Goal: Task Accomplishment & Management: Manage account settings

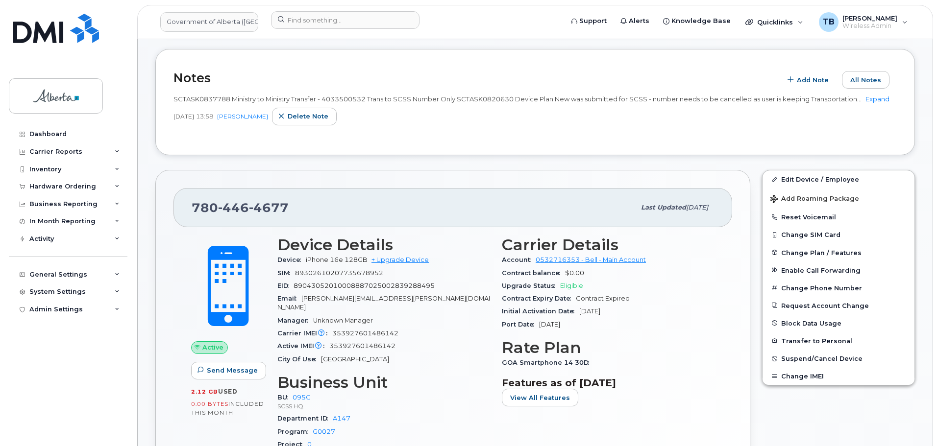
scroll to position [196, 0]
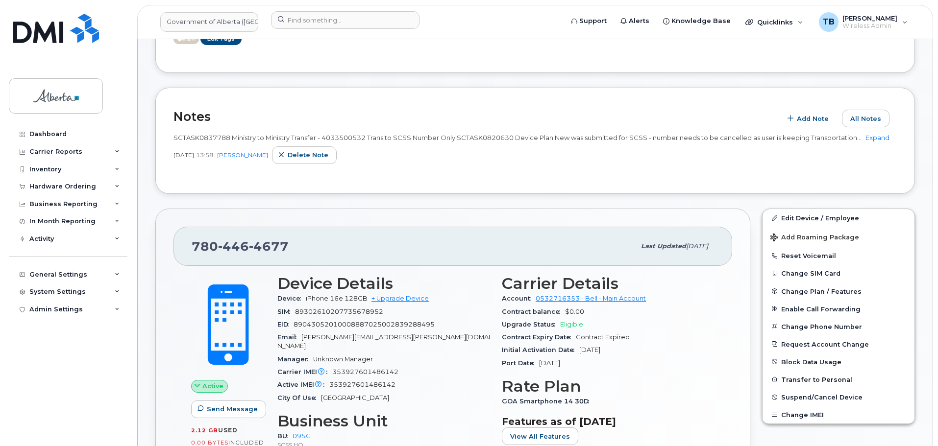
click at [873, 143] on div "SCTASK0837788 Ministry to Ministry Transfer - 4033500532 Trans to SCSS Number O…" at bounding box center [534, 137] width 723 height 9
click at [878, 139] on link "Expand" at bounding box center [877, 138] width 24 height 8
click at [351, 139] on span "SCTASK0837788 Ministry to Ministry Transfer - 4033500532 Trans to SCSS Number O…" at bounding box center [528, 138] width 710 height 8
copy span "4033500532"
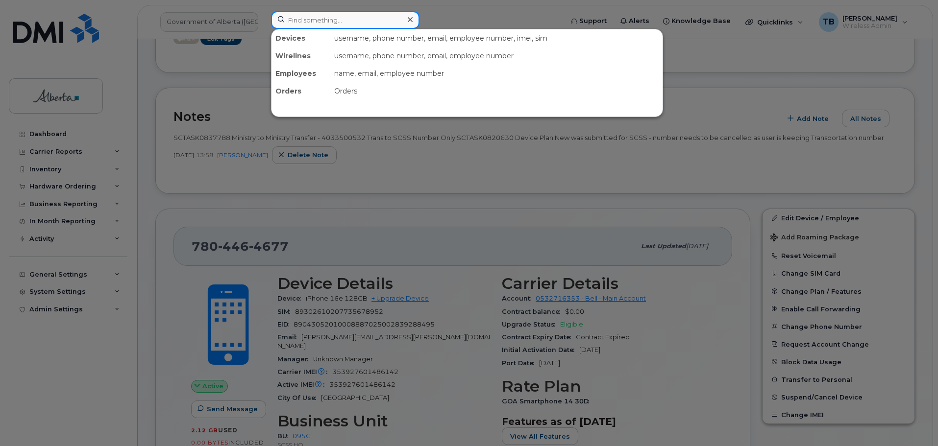
click at [319, 25] on input at bounding box center [345, 20] width 148 height 18
paste input "4033500532"
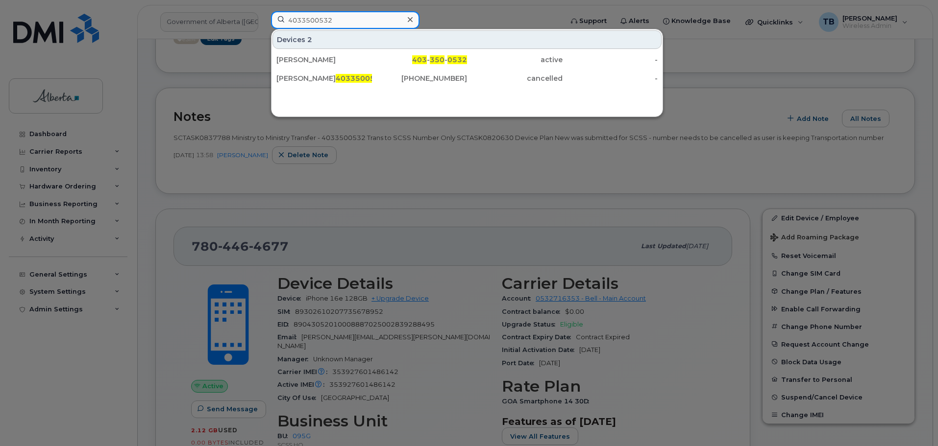
click at [327, 20] on input "4033500532" at bounding box center [345, 20] width 148 height 18
drag, startPoint x: 343, startPoint y: 20, endPoint x: 268, endPoint y: 16, distance: 75.0
click at [268, 16] on div "4033500532 Devices 2 Erin M Miller 403 - 350 - 0532 active - Erin Miller 403350…" at bounding box center [413, 22] width 301 height 22
paste input "5878375936"
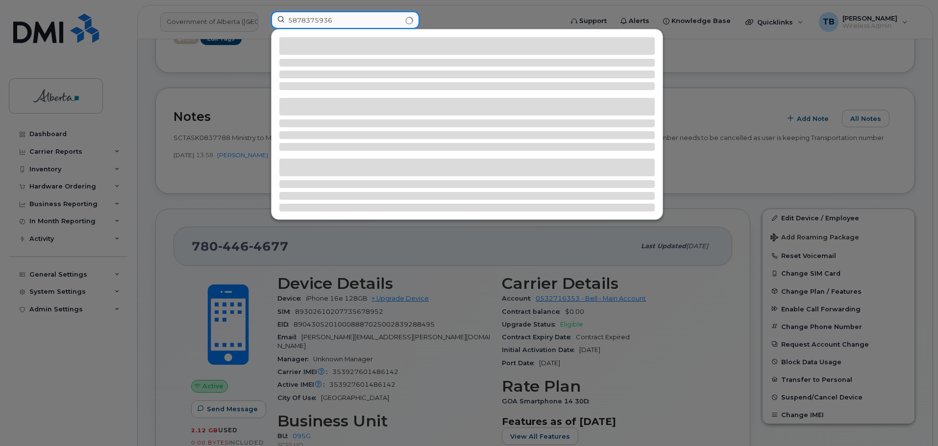
type input "5878375936"
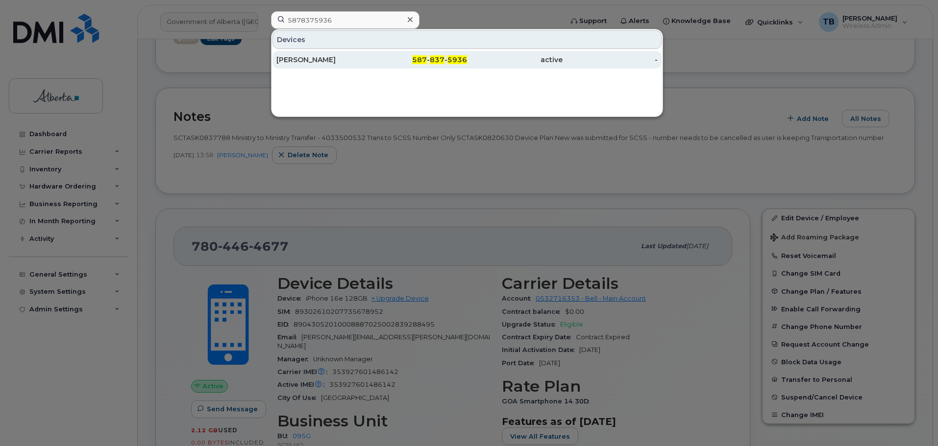
click at [308, 58] on div "[PERSON_NAME]" at bounding box center [324, 60] width 96 height 10
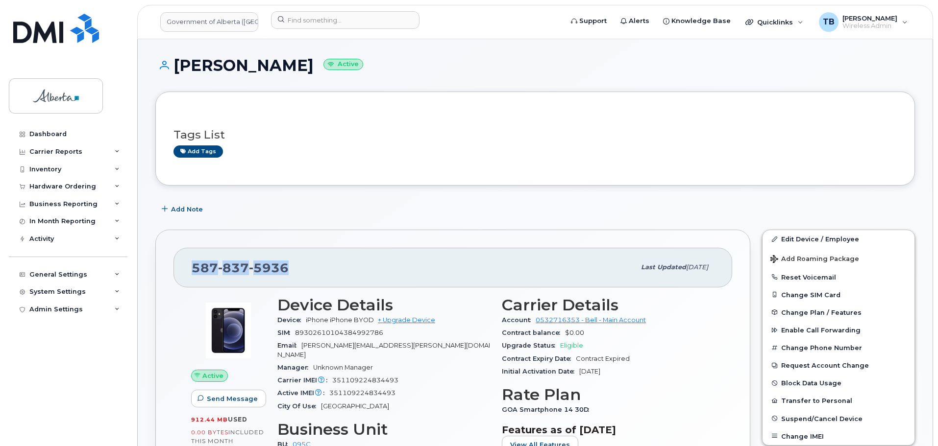
drag, startPoint x: 312, startPoint y: 276, endPoint x: 177, endPoint y: 265, distance: 135.2
click at [177, 265] on div "587 837 5936 Last updated Jul 25, 2025" at bounding box center [452, 267] width 558 height 39
copy span "587 837 5936"
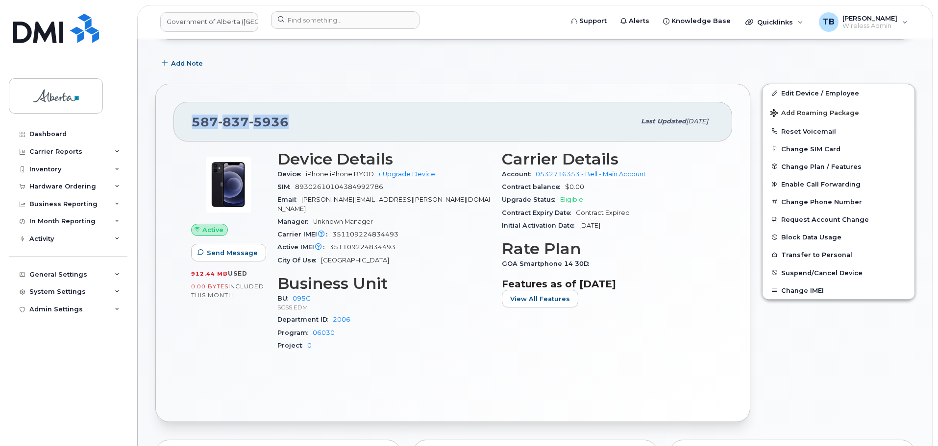
scroll to position [49, 0]
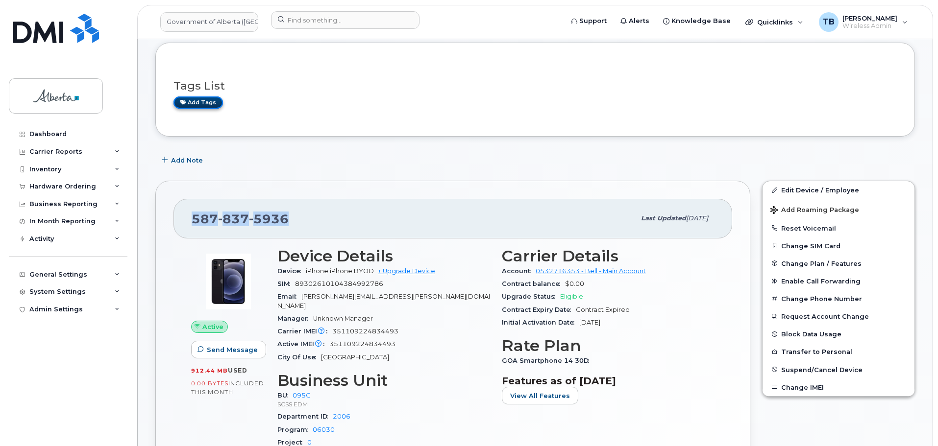
click at [194, 106] on link "Add tags" at bounding box center [197, 102] width 49 height 12
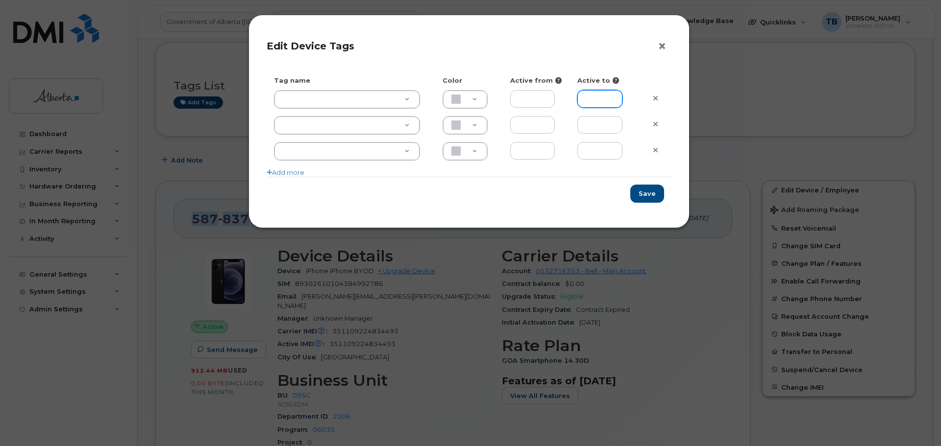
drag, startPoint x: 664, startPoint y: 44, endPoint x: 595, endPoint y: 67, distance: 72.3
click at [667, 47] on button "×" at bounding box center [664, 46] width 14 height 15
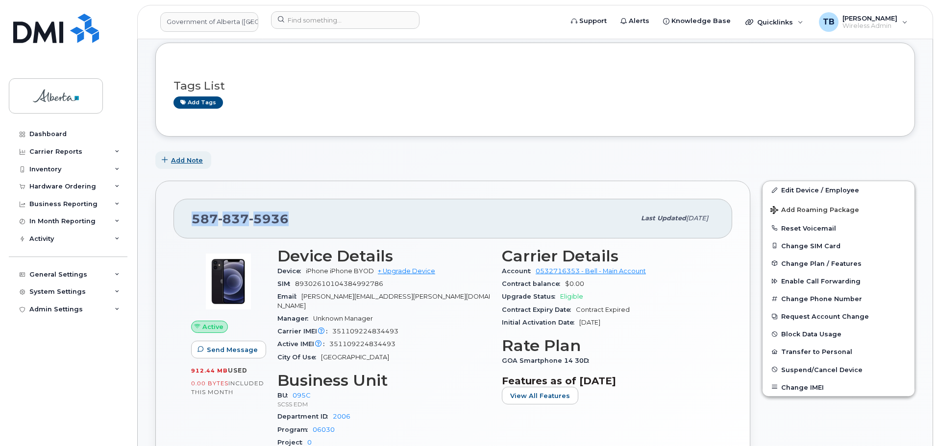
click at [181, 160] on span "Add Note" at bounding box center [187, 160] width 32 height 9
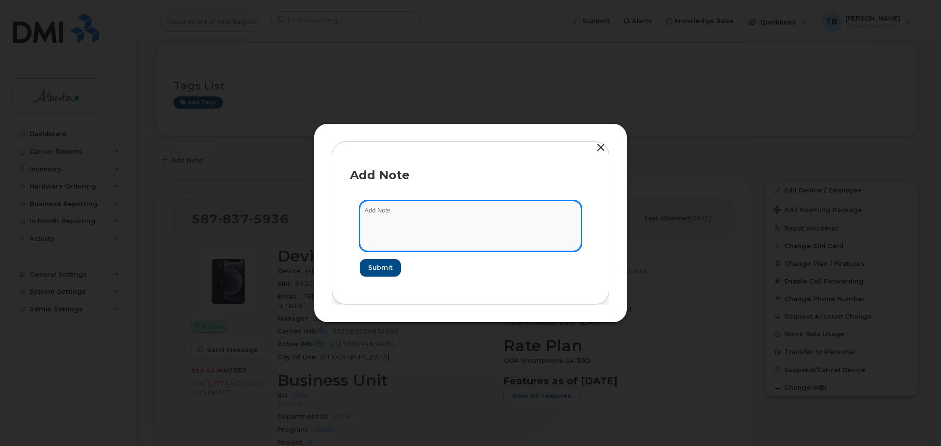
click at [411, 218] on textarea at bounding box center [470, 226] width 221 height 50
paste textarea "SCTASK0844885"
paste textarea "Plan User Transfer"
type textarea "SCTASK0844885 Plan User Transfer"
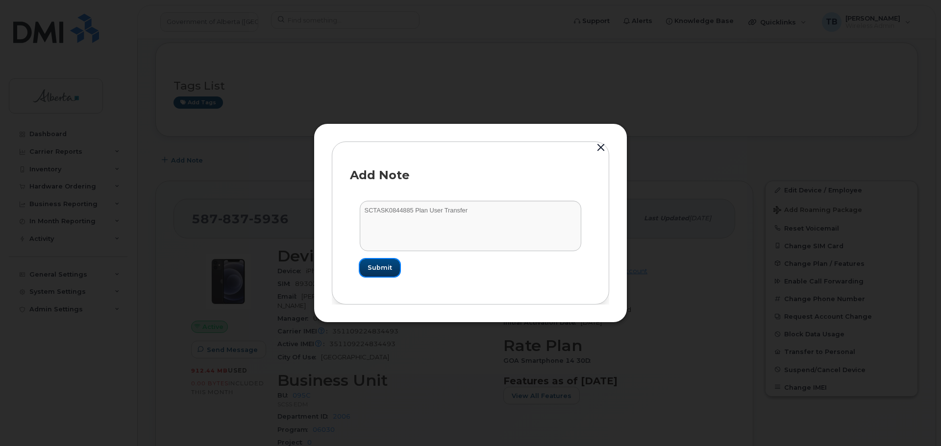
click at [369, 273] on button "Submit" at bounding box center [380, 268] width 40 height 18
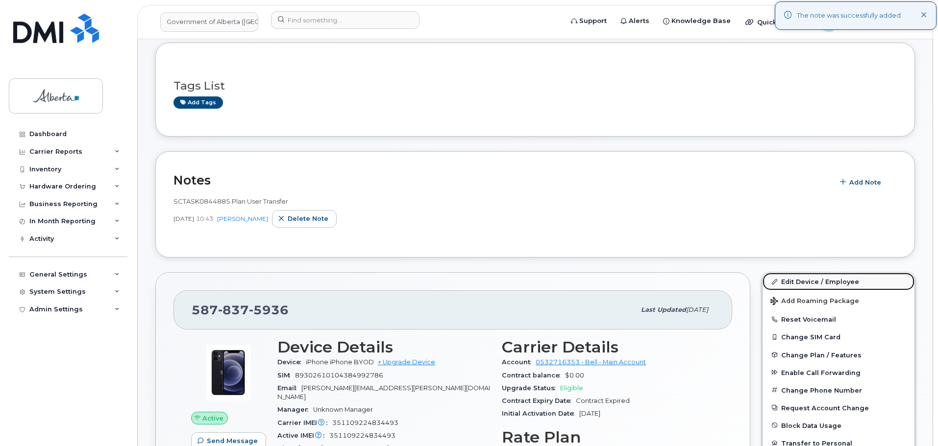
click at [794, 283] on link "Edit Device / Employee" at bounding box center [838, 282] width 152 height 18
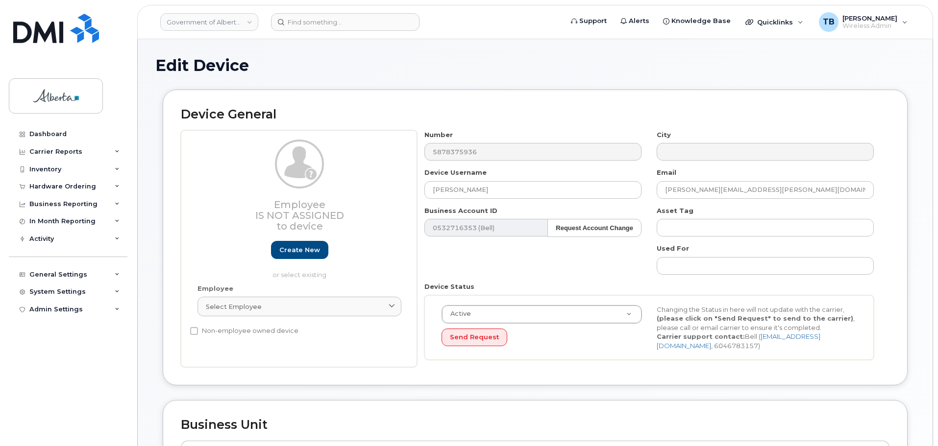
select select "4749748"
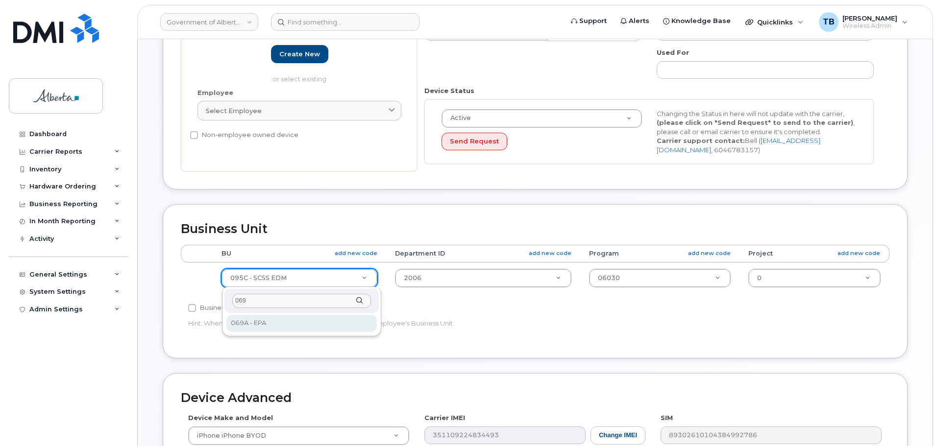
type input "069"
click at [256, 310] on div "069" at bounding box center [301, 301] width 154 height 24
drag, startPoint x: 258, startPoint y: 321, endPoint x: 339, endPoint y: 299, distance: 84.2
select select "4120331"
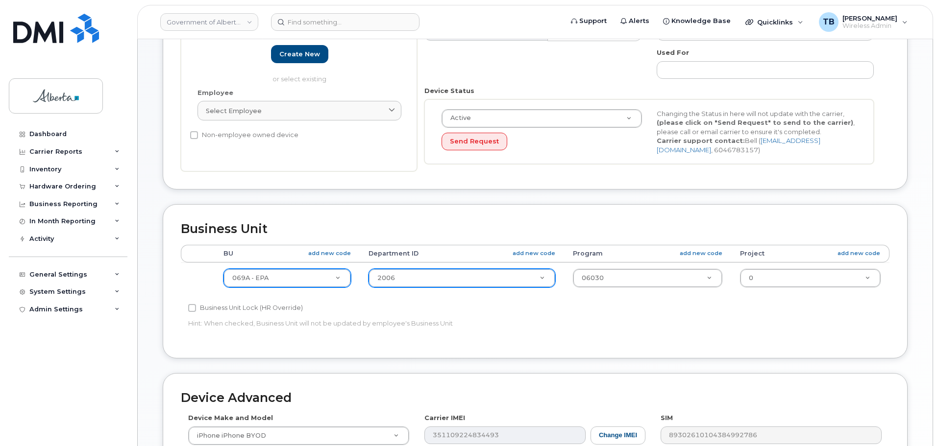
click at [443, 269] on div "2006" at bounding box center [461, 278] width 187 height 19
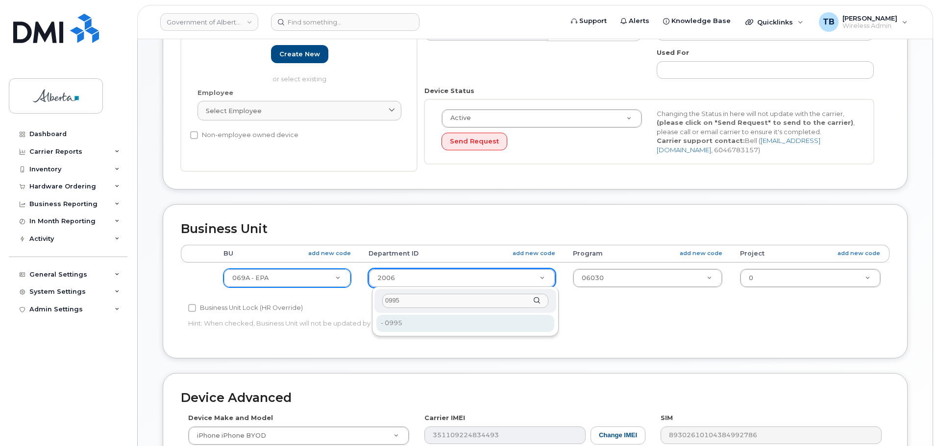
type input "0995"
type input "4752459"
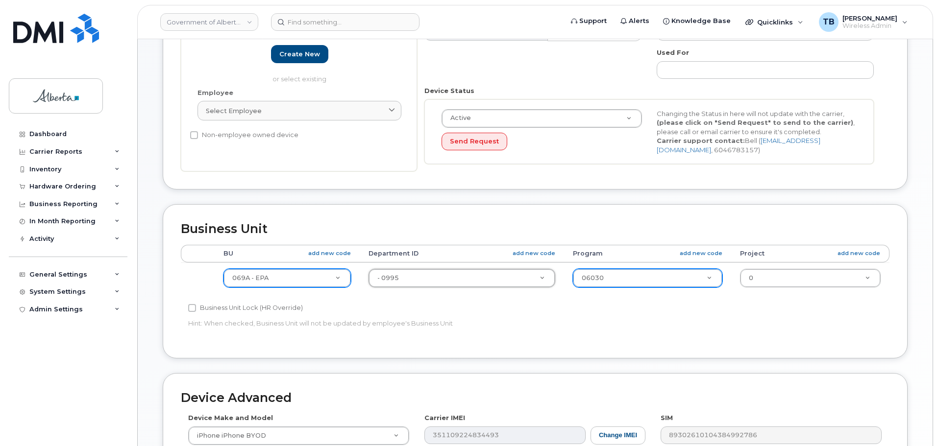
drag, startPoint x: 574, startPoint y: 282, endPoint x: 587, endPoint y: 281, distance: 12.8
click at [579, 282] on td "06030 4753164" at bounding box center [647, 278] width 167 height 31
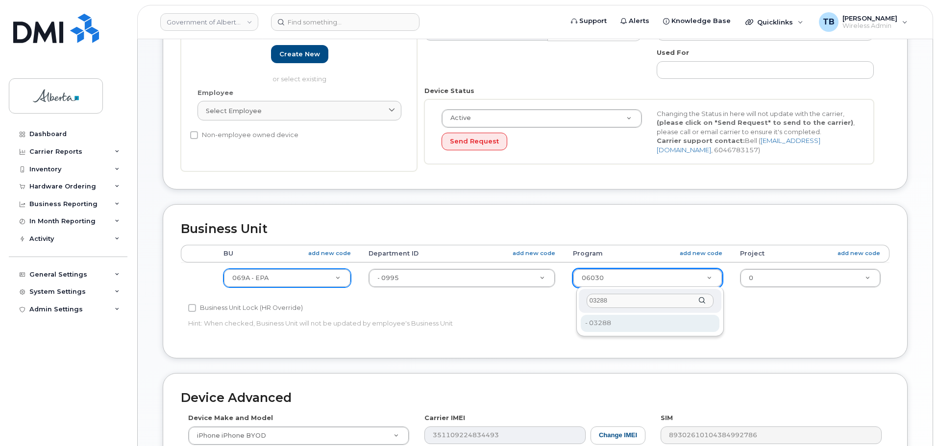
type input "03288"
drag, startPoint x: 607, startPoint y: 320, endPoint x: 710, endPoint y: 287, distance: 108.3
type input "4753453"
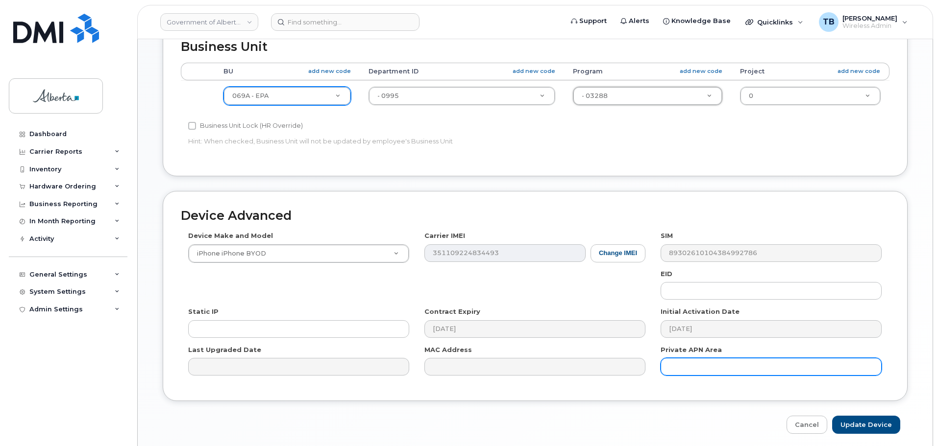
scroll to position [415, 0]
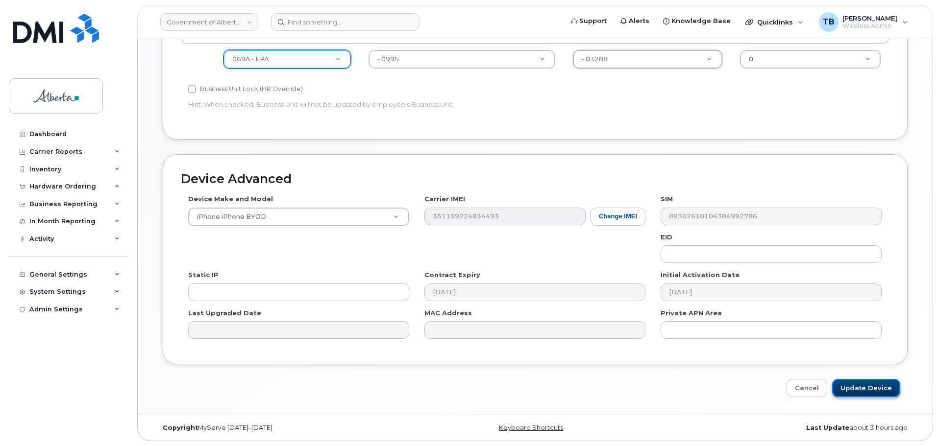
click at [875, 395] on input "Update Device" at bounding box center [866, 388] width 68 height 18
type input "Saving..."
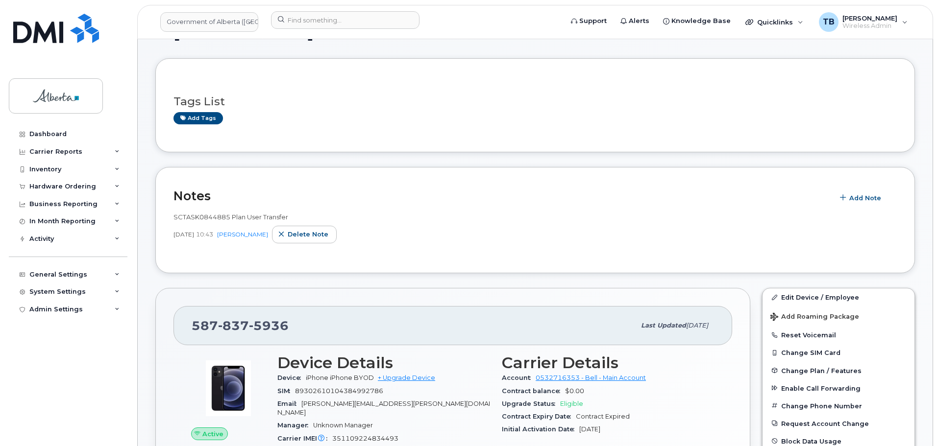
scroll to position [49, 0]
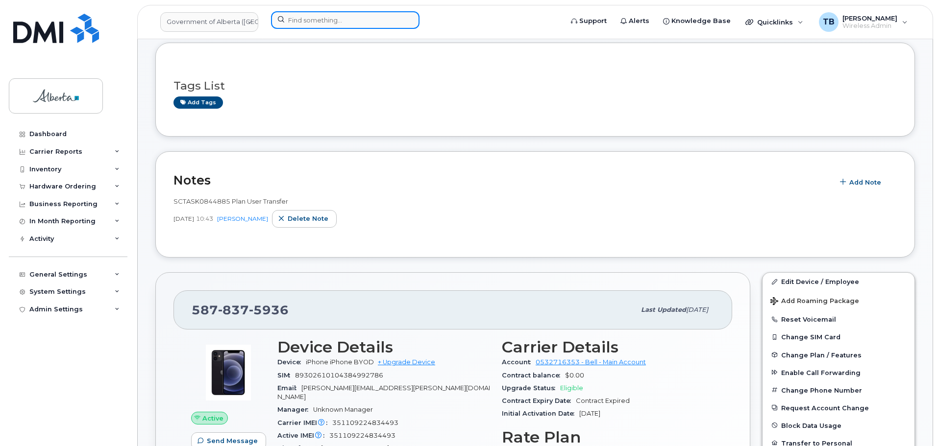
click at [306, 23] on input at bounding box center [345, 20] width 148 height 18
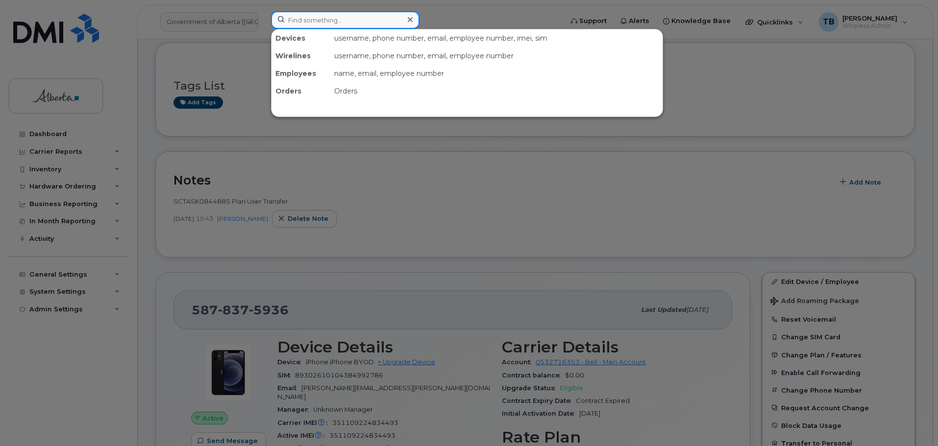
paste input "5879853511"
type input "5879853511"
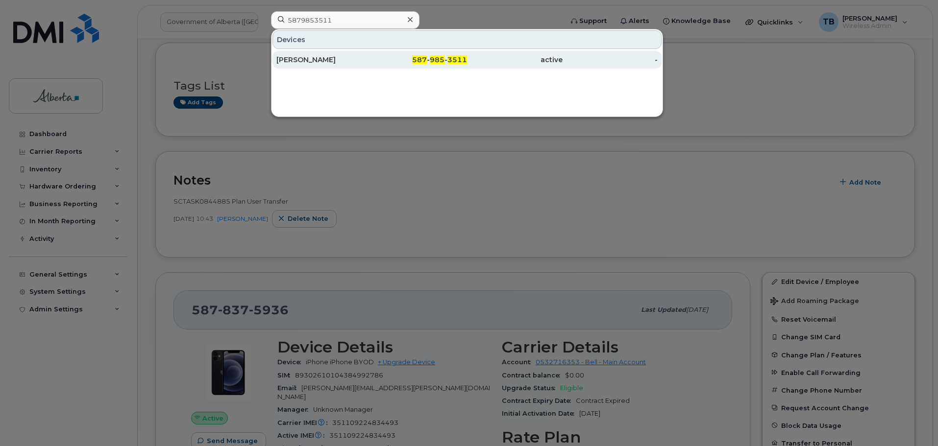
click at [313, 68] on div "[PERSON_NAME]" at bounding box center [324, 60] width 96 height 18
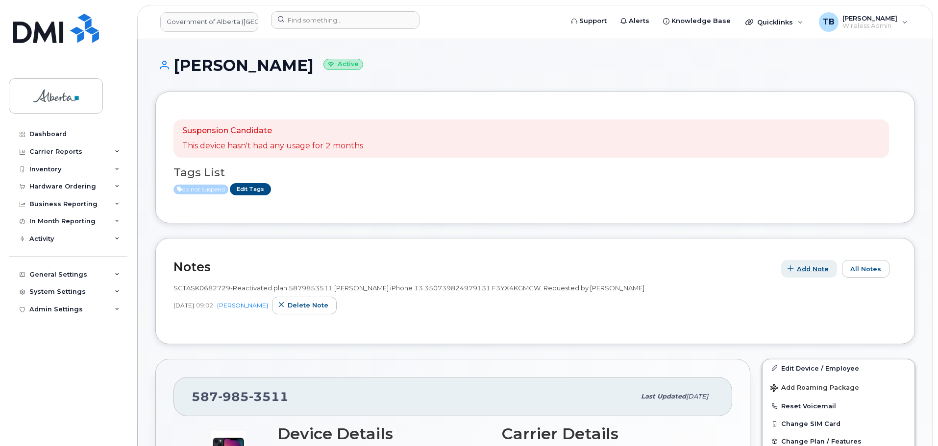
click at [808, 267] on span "Add Note" at bounding box center [812, 269] width 32 height 9
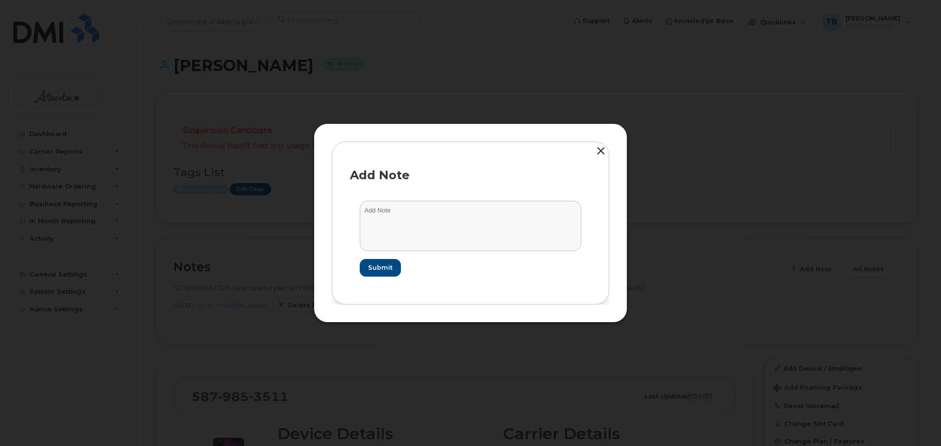
click at [601, 155] on button "button" at bounding box center [600, 152] width 15 height 22
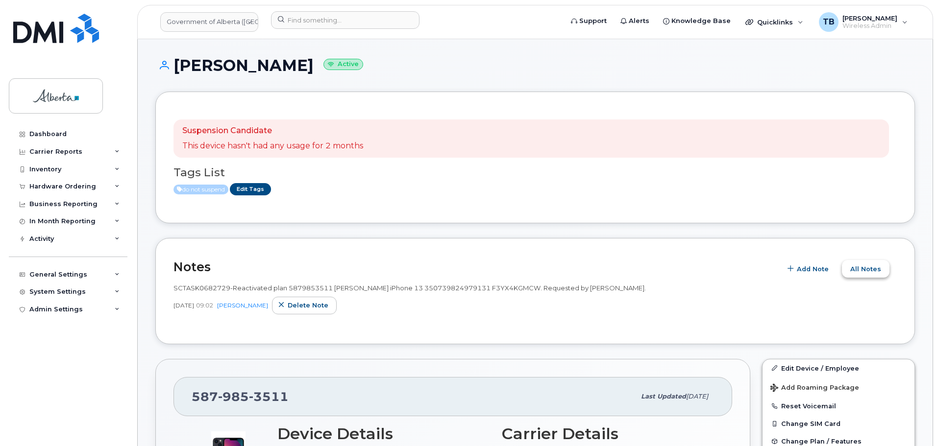
click at [862, 271] on span "All Notes" at bounding box center [865, 269] width 31 height 9
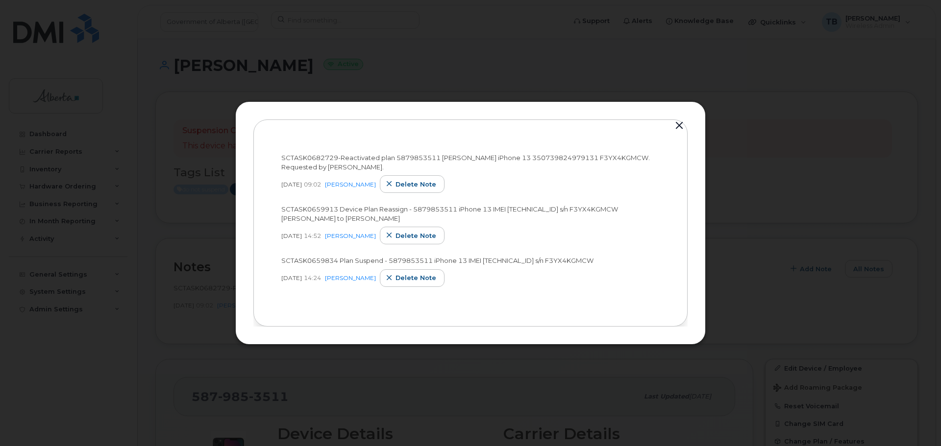
click at [684, 130] on button "button" at bounding box center [679, 126] width 15 height 14
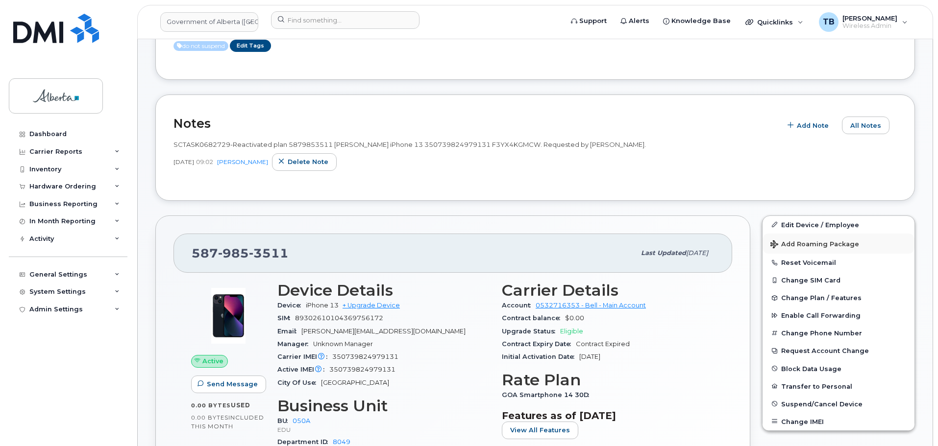
scroll to position [147, 0]
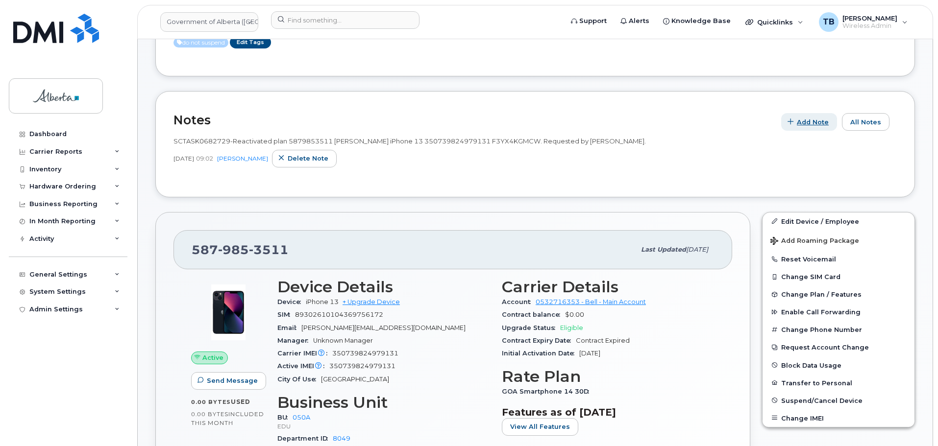
click at [805, 123] on span "Add Note" at bounding box center [812, 122] width 32 height 9
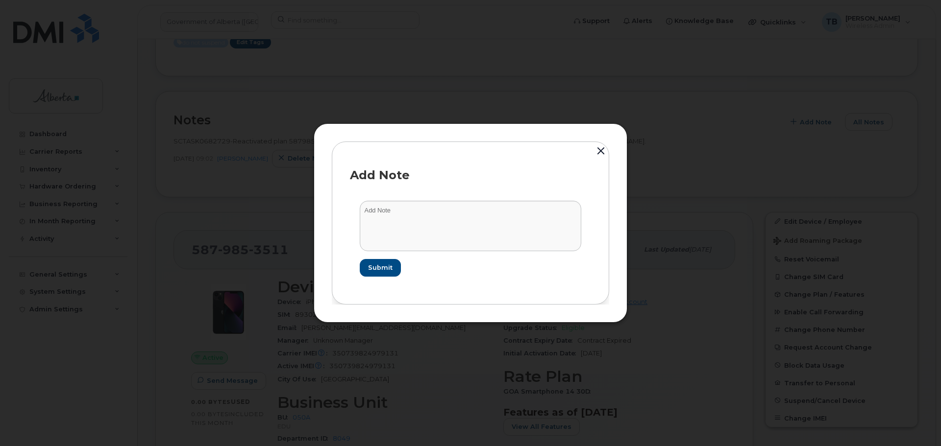
click at [597, 151] on button "button" at bounding box center [600, 152] width 15 height 22
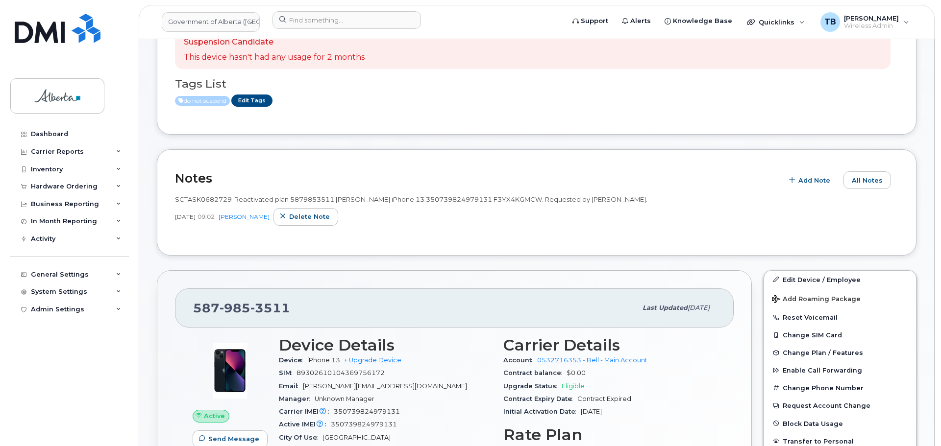
scroll to position [0, 0]
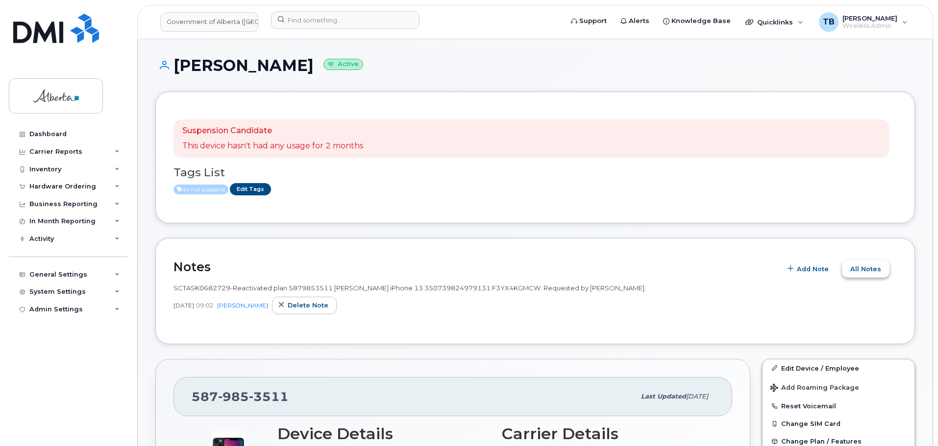
click at [849, 269] on button "All Notes" at bounding box center [866, 269] width 48 height 18
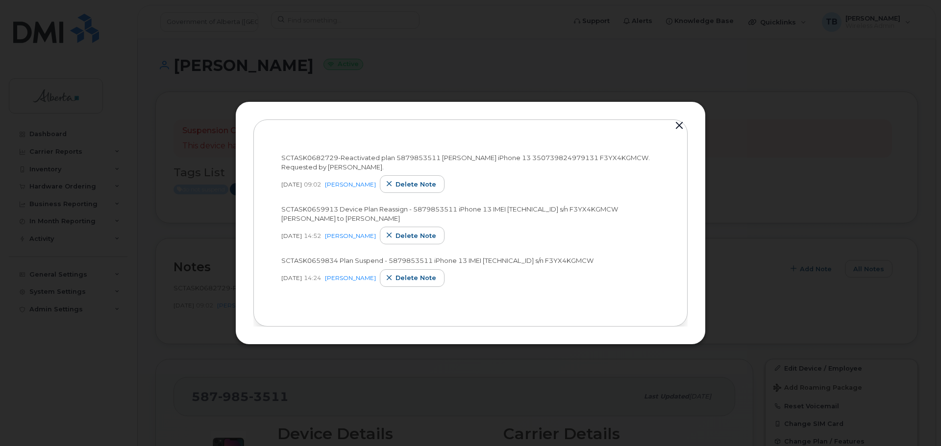
click at [308, 158] on span "SCTASK0682729-Reactivated plan 5879853511 [PERSON_NAME] iPhone 13 3507398249791…" at bounding box center [465, 162] width 368 height 17
copy span "SCTASK0682729"
click at [677, 128] on button "button" at bounding box center [679, 126] width 15 height 14
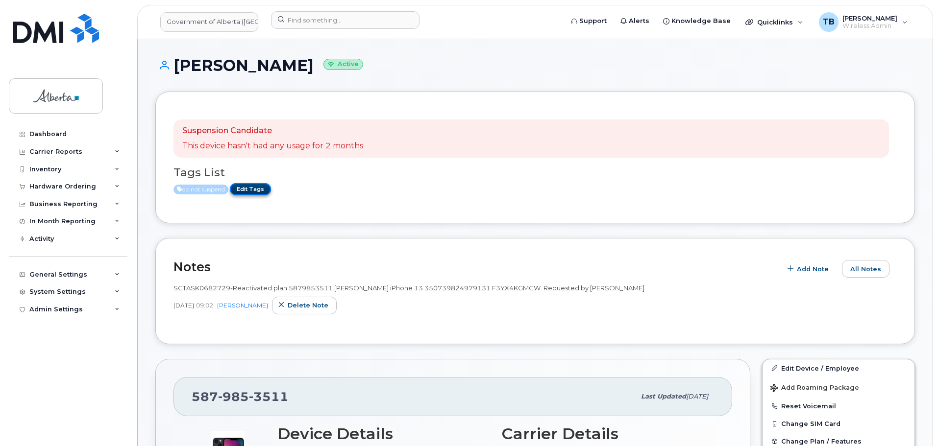
click at [265, 190] on link "Edit Tags" at bounding box center [250, 189] width 41 height 12
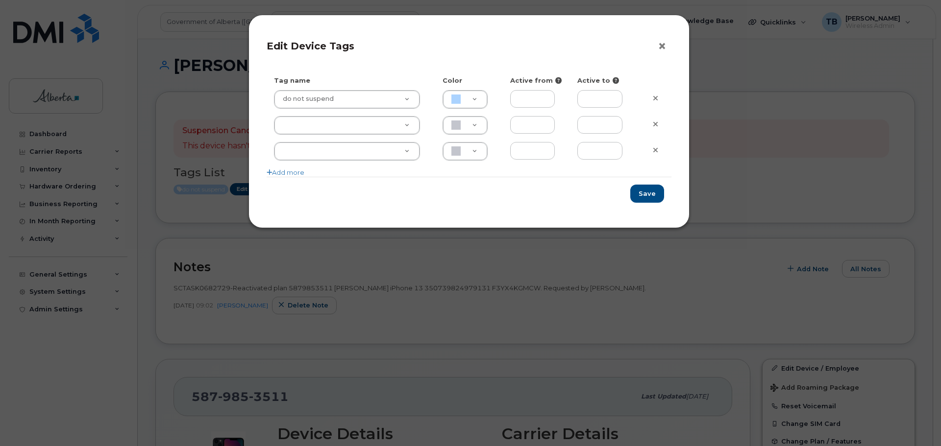
click at [665, 43] on button "×" at bounding box center [664, 46] width 14 height 15
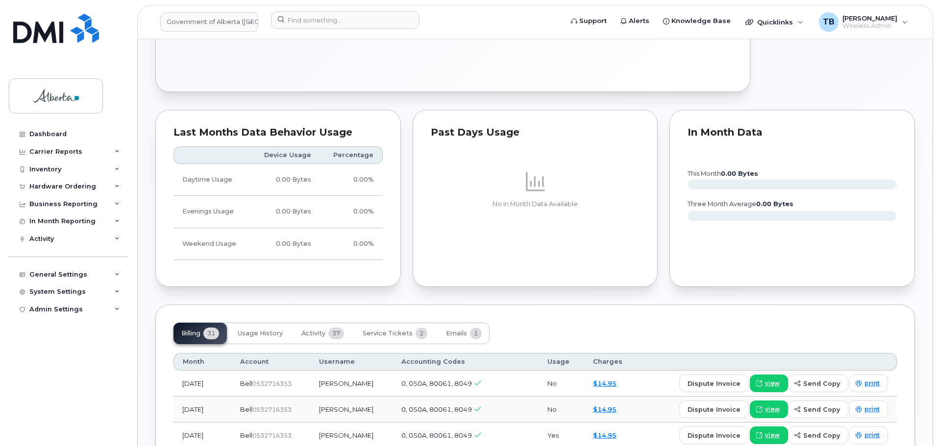
scroll to position [784, 0]
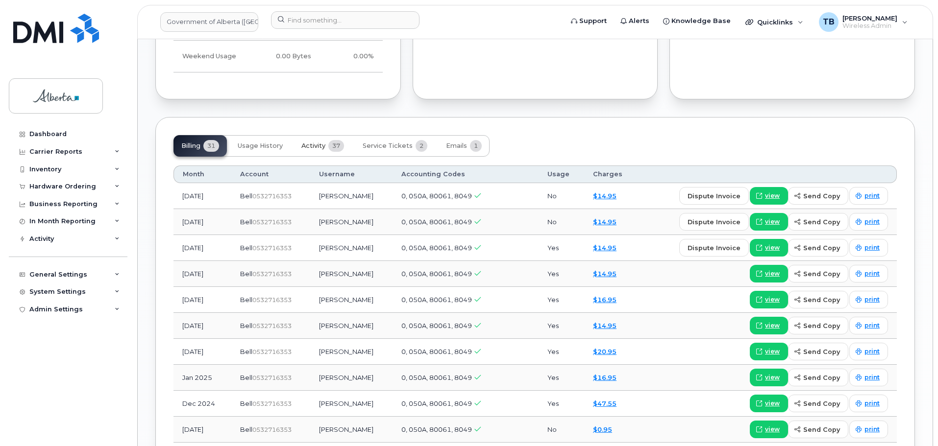
click at [309, 153] on button "Activity 37" at bounding box center [322, 146] width 58 height 22
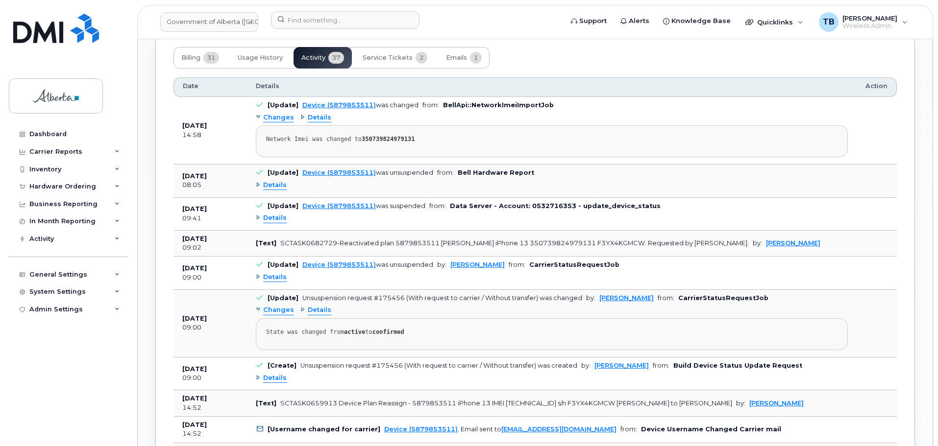
scroll to position [882, 0]
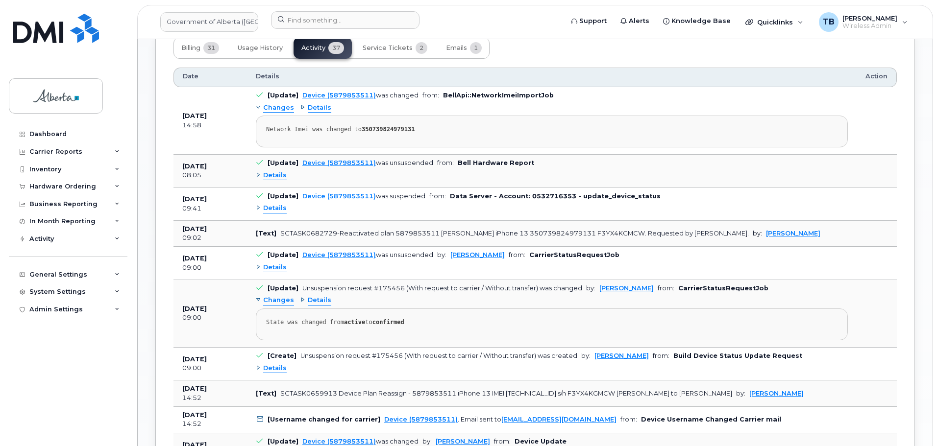
click at [265, 266] on span "Details" at bounding box center [275, 267] width 24 height 9
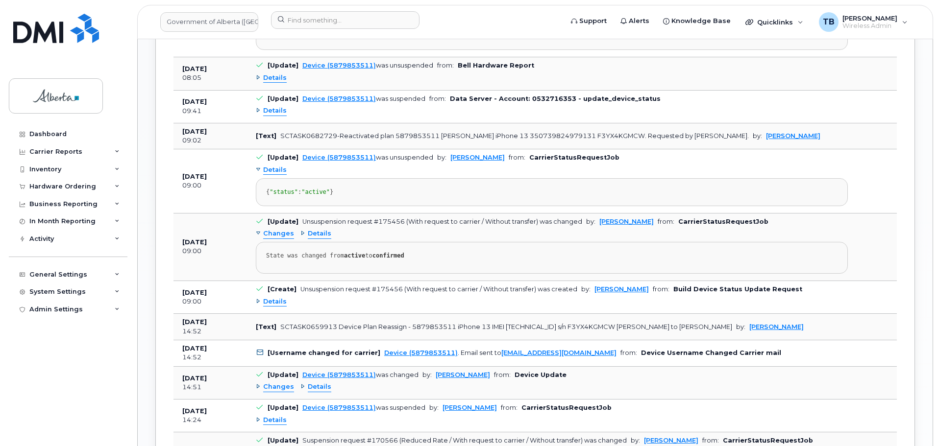
scroll to position [980, 0]
click at [277, 306] on span "Details" at bounding box center [275, 301] width 24 height 9
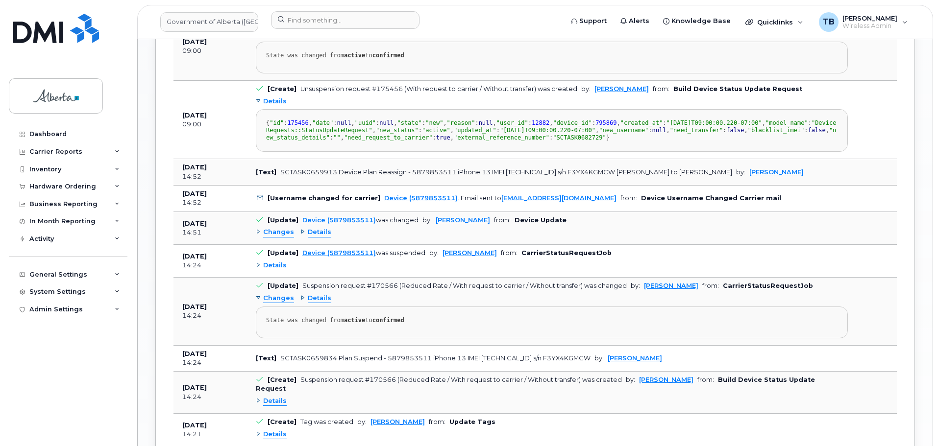
scroll to position [1225, 0]
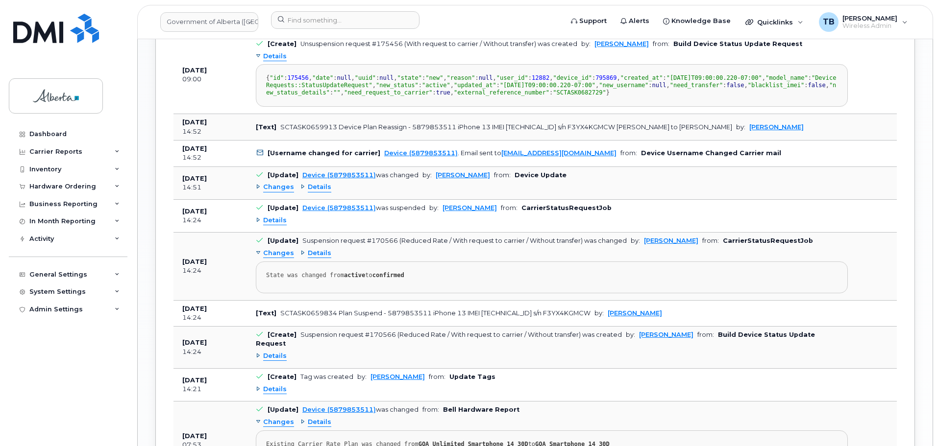
click at [272, 192] on span "Changes" at bounding box center [278, 187] width 31 height 9
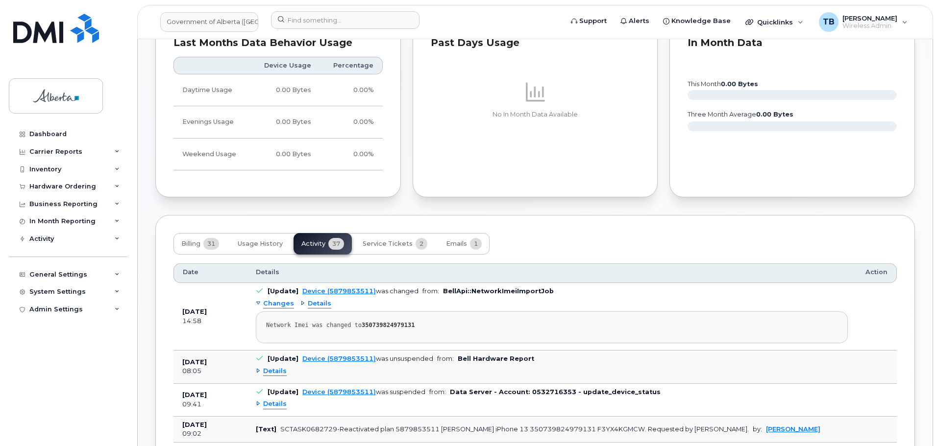
scroll to position [833, 0]
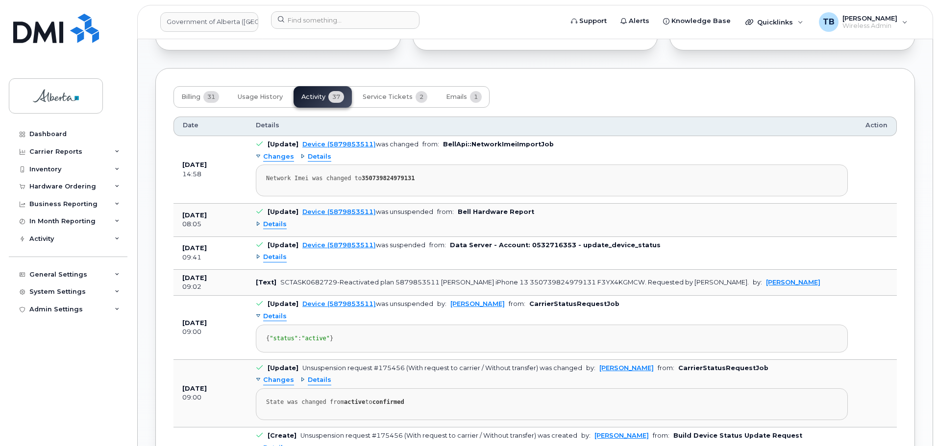
click at [276, 227] on span "Details" at bounding box center [275, 224] width 24 height 9
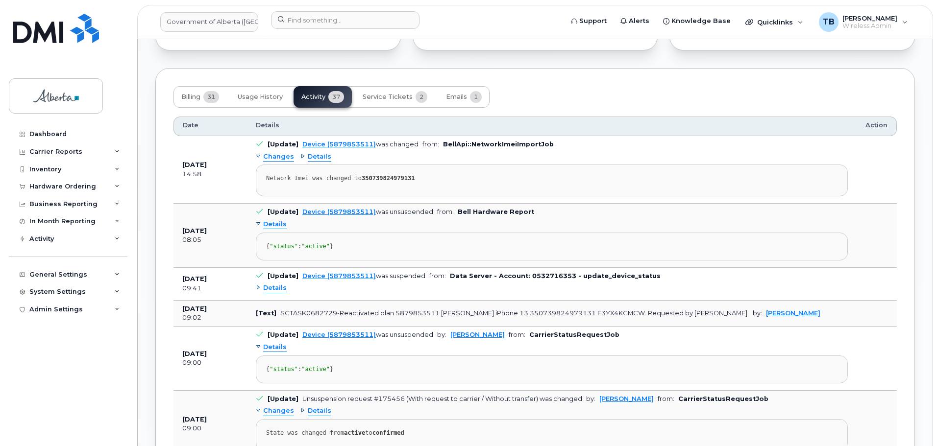
click at [275, 293] on span "Details" at bounding box center [275, 288] width 24 height 9
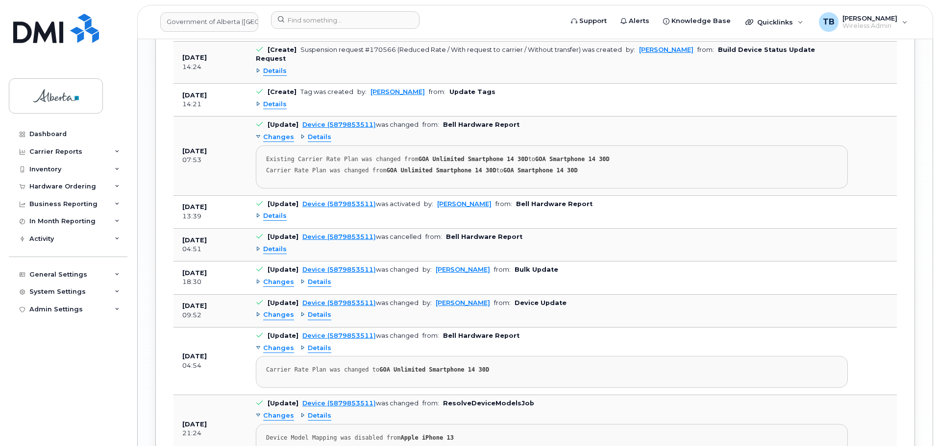
scroll to position [1665, 0]
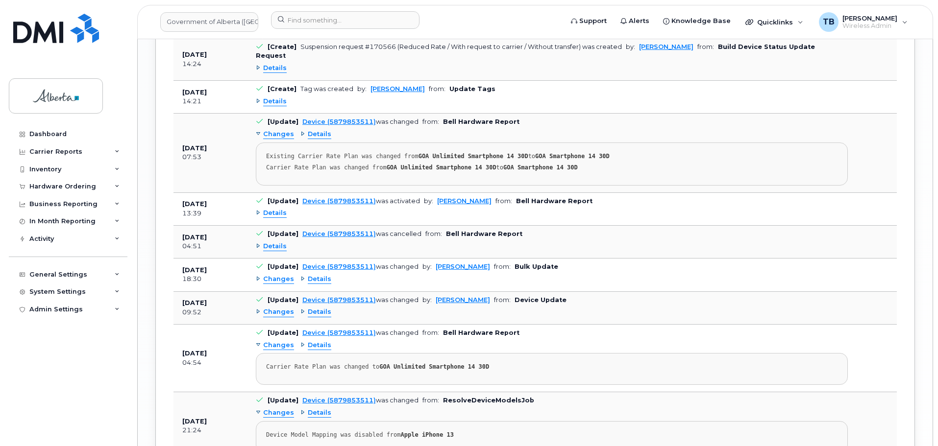
click at [282, 106] on span "Details" at bounding box center [275, 101] width 24 height 9
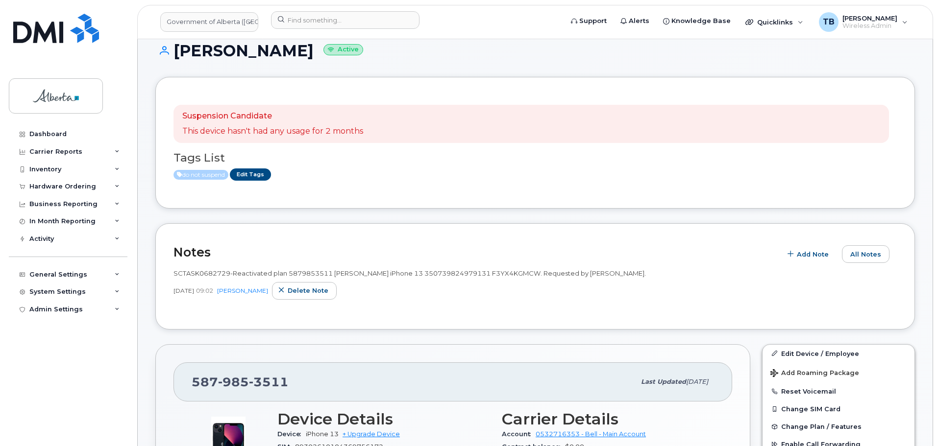
scroll to position [0, 0]
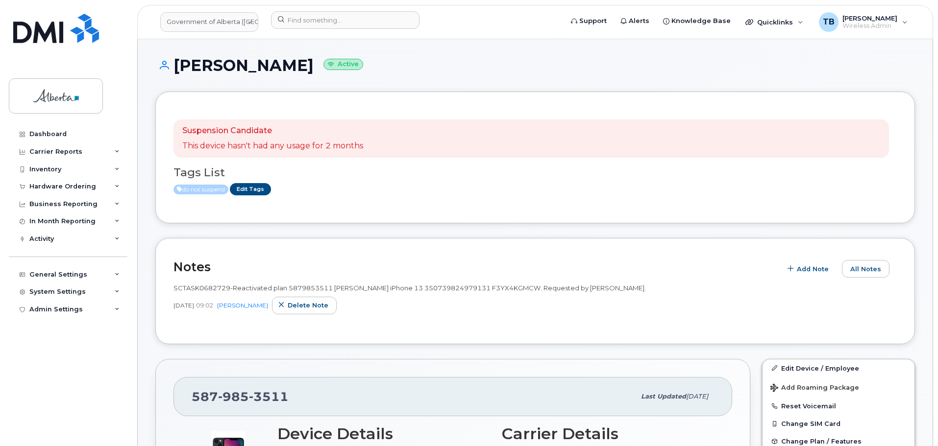
click at [605, 291] on span "SCTASK0682729-Reactivated plan 5879853511 [PERSON_NAME] iPhone 13 3507398249791…" at bounding box center [409, 288] width 472 height 8
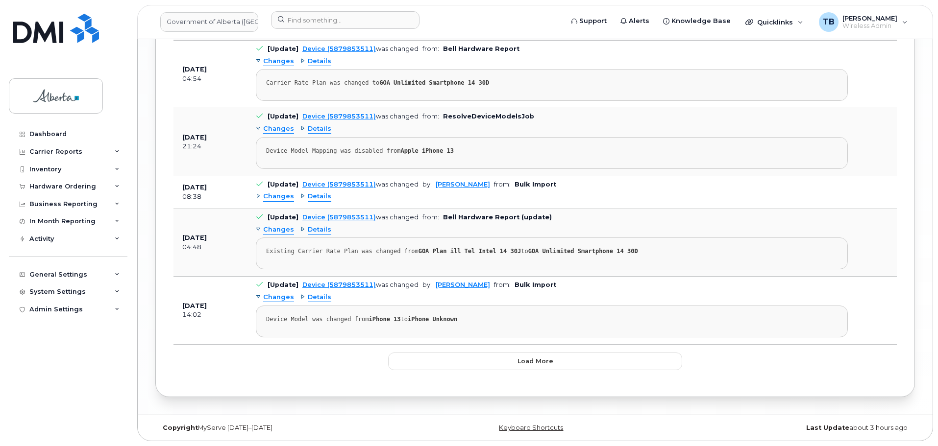
scroll to position [2155, 0]
click at [314, 33] on span "Details" at bounding box center [320, 28] width 24 height 9
click at [314, 201] on span "Details" at bounding box center [320, 196] width 24 height 9
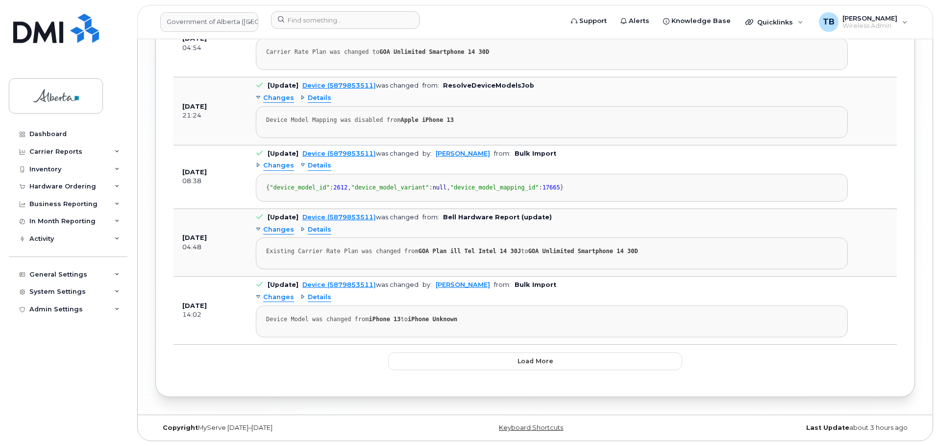
scroll to position [2302, 0]
click at [312, 302] on span "Details" at bounding box center [320, 297] width 24 height 9
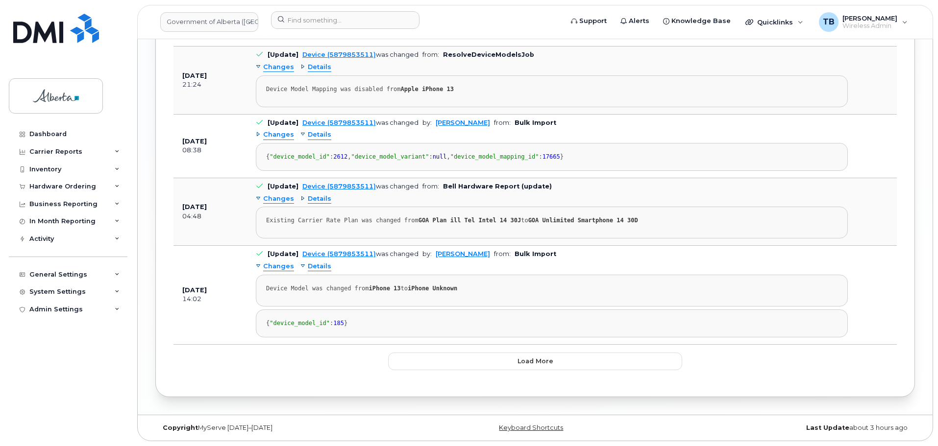
scroll to position [2372, 0]
click at [508, 366] on button "Load more" at bounding box center [535, 362] width 294 height 18
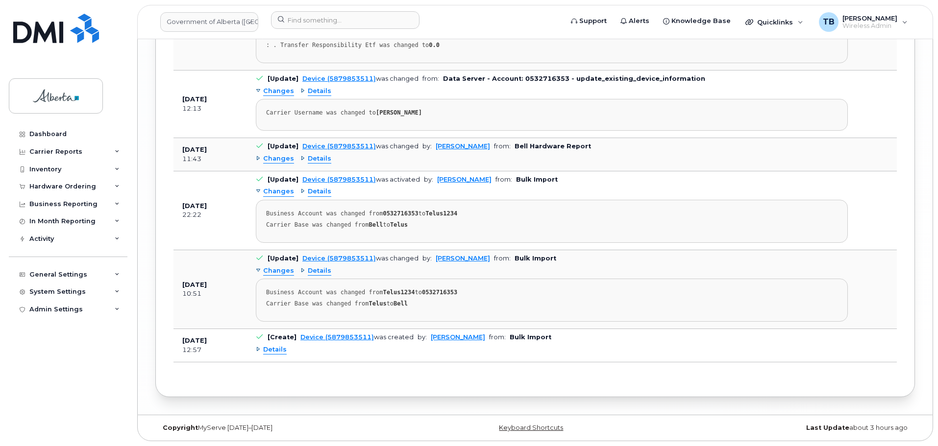
scroll to position [3058, 0]
